Goal: Task Accomplishment & Management: Manage account settings

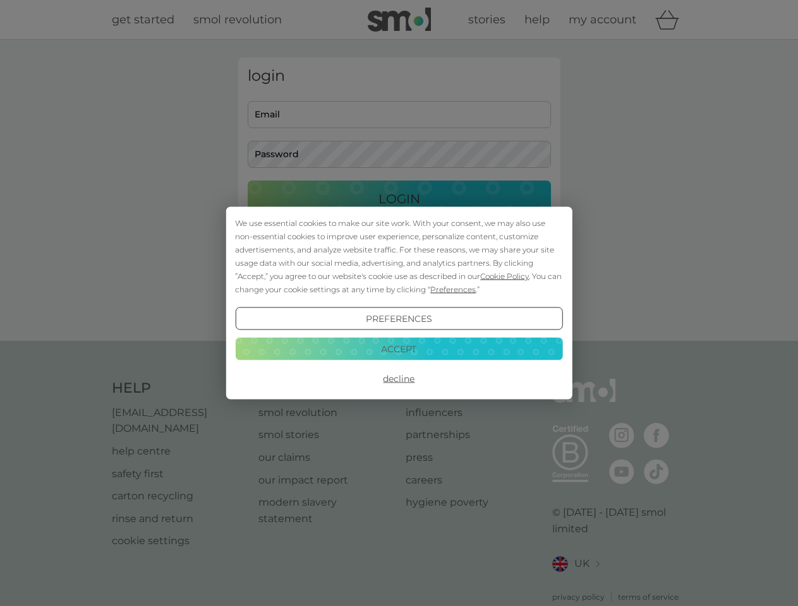
click at [505, 276] on span "Cookie Policy" at bounding box center [504, 276] width 49 height 9
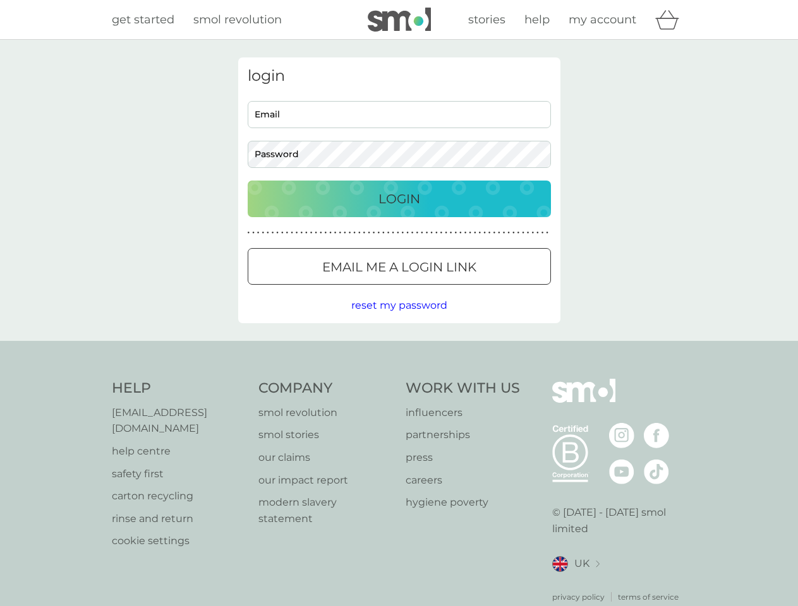
click at [452, 289] on div "login Email Password Login ● ● ● ● ● ● ● ● ● ● ● ● ● ● ● ● ● ● ● ● ● ● ● ● ● ● …" at bounding box center [399, 190] width 322 height 266
click at [399, 319] on div "login Email Password Login ● ● ● ● ● ● ● ● ● ● ● ● ● ● ● ● ● ● ● ● ● ● ● ● ● ● …" at bounding box center [399, 190] width 322 height 266
click at [399, 379] on div "Help [EMAIL_ADDRESS][DOMAIN_NAME] help centre safety first carton recycling rin…" at bounding box center [399, 491] width 575 height 224
click at [399, 349] on div "Help [EMAIL_ADDRESS][DOMAIN_NAME] help centre safety first carton recycling rin…" at bounding box center [399, 491] width 798 height 300
